Goal: Navigation & Orientation: Find specific page/section

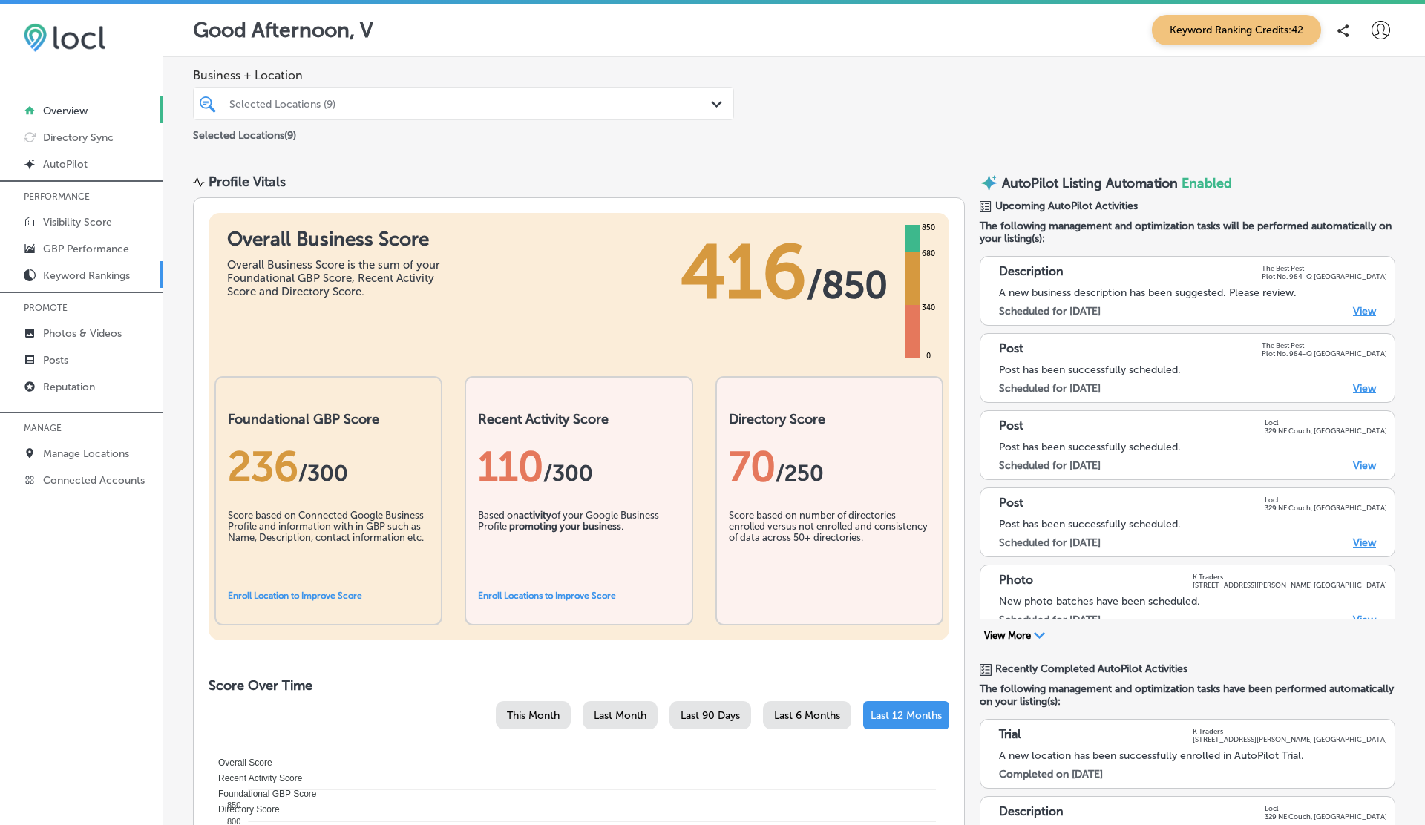
click at [74, 277] on p "Keyword Rankings" at bounding box center [86, 275] width 87 height 13
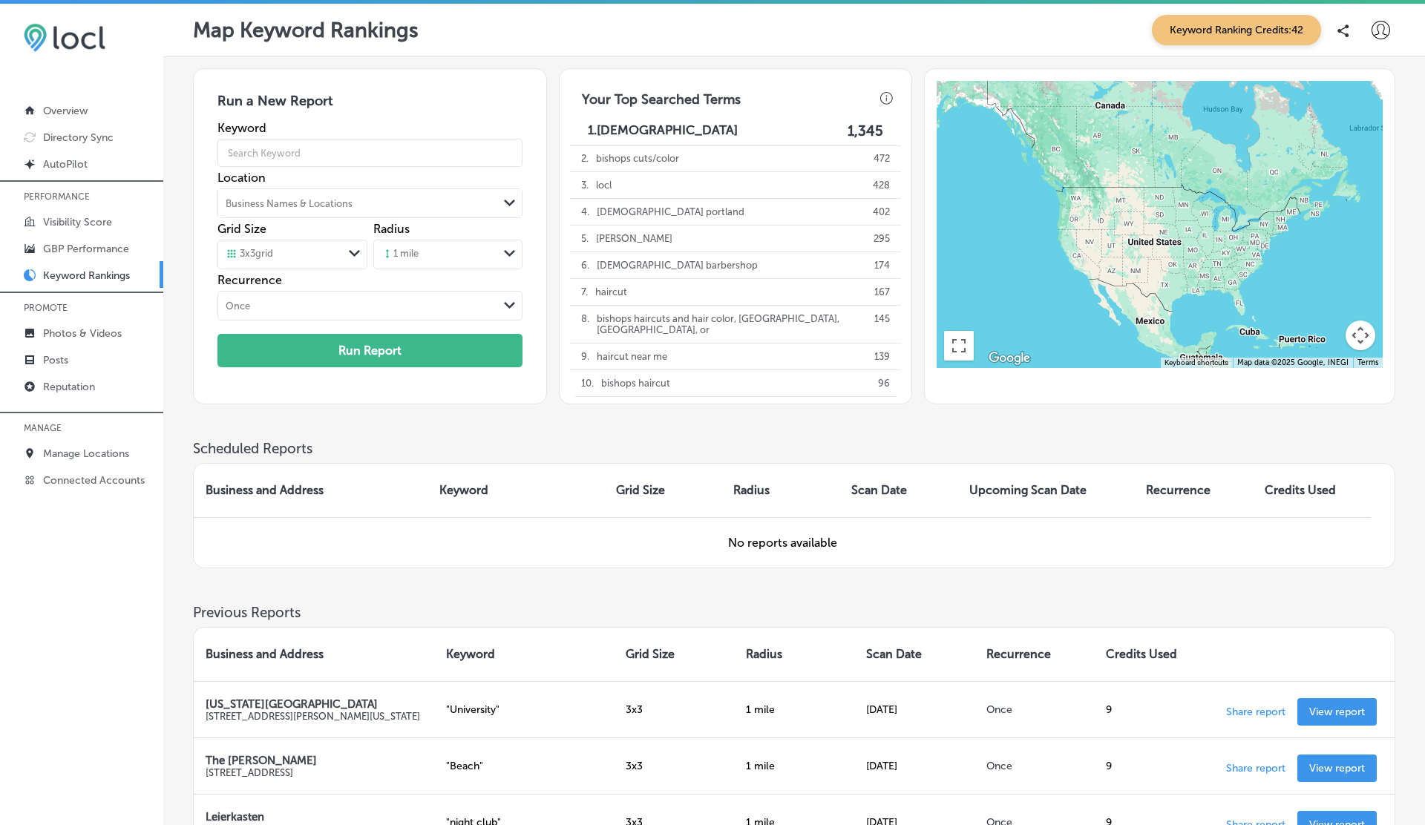
click at [235, 125] on label "Keyword" at bounding box center [369, 128] width 304 height 14
